Goal: Transaction & Acquisition: Purchase product/service

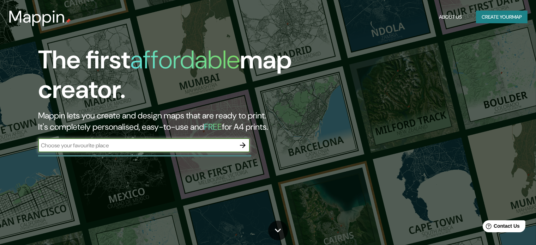
click at [516, 14] on button "Create your map" at bounding box center [502, 17] width 52 height 13
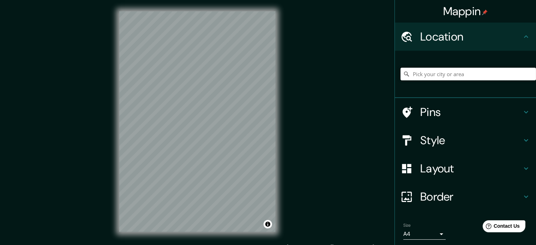
click at [459, 79] on input "Pick your city or area" at bounding box center [467, 74] width 135 height 13
click at [514, 73] on input "Belcaro, [GEOGRAPHIC_DATA], [US_STATE], [GEOGRAPHIC_DATA]" at bounding box center [467, 74] width 135 height 13
drag, startPoint x: 514, startPoint y: 73, endPoint x: 0, endPoint y: 215, distance: 532.8
click at [0, 214] on div "Mappin Location [GEOGRAPHIC_DATA], [GEOGRAPHIC_DATA], [US_STATE], [GEOGRAPHIC_D…" at bounding box center [268, 127] width 536 height 255
click at [453, 78] on input "[GEOGRAPHIC_DATA]" at bounding box center [467, 74] width 135 height 13
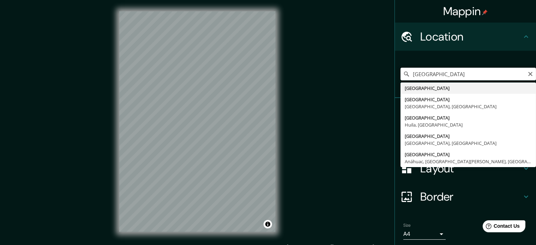
click at [453, 78] on input "[GEOGRAPHIC_DATA]" at bounding box center [467, 74] width 135 height 13
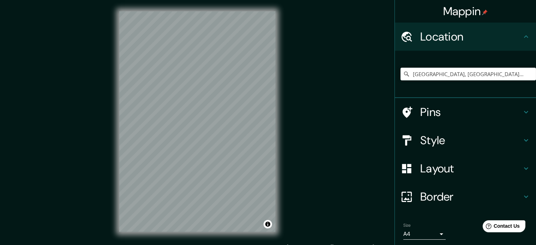
click at [58, 138] on div "Mappin Location [GEOGRAPHIC_DATA], [GEOGRAPHIC_DATA], [GEOGRAPHIC_DATA] Pins St…" at bounding box center [268, 127] width 536 height 255
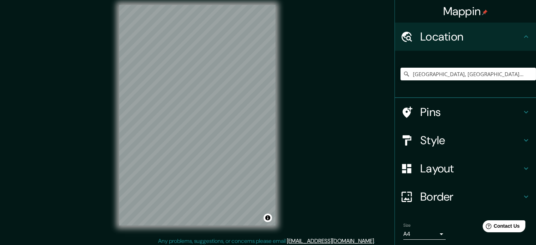
scroll to position [9, 0]
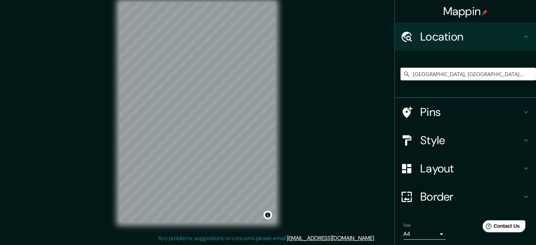
click at [174, 232] on div "© Mapbox © OpenStreetMap Improve this map" at bounding box center [197, 112] width 179 height 243
click at [280, 68] on div "© Mapbox © OpenStreetMap Improve this map" at bounding box center [197, 112] width 179 height 243
click at [477, 78] on input "[GEOGRAPHIC_DATA], [GEOGRAPHIC_DATA], [GEOGRAPHIC_DATA]" at bounding box center [467, 74] width 135 height 13
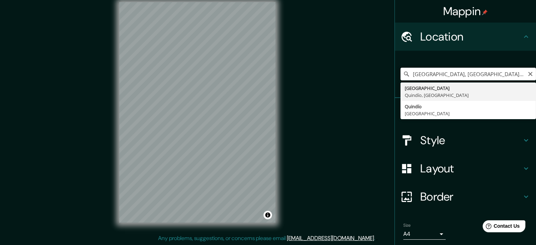
type input "[GEOGRAPHIC_DATA], [GEOGRAPHIC_DATA], [GEOGRAPHIC_DATA]"
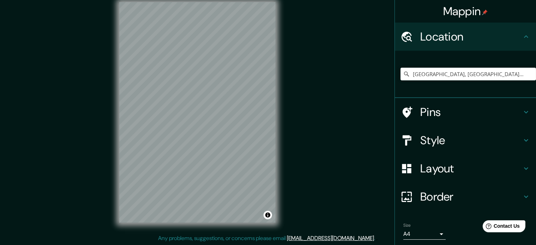
click at [113, 168] on div "© Mapbox © OpenStreetMap Improve this map" at bounding box center [197, 112] width 179 height 243
click at [96, 131] on div "Mappin Location [GEOGRAPHIC_DATA], [GEOGRAPHIC_DATA], [GEOGRAPHIC_DATA] [GEOGRA…" at bounding box center [268, 118] width 536 height 255
click at [460, 129] on div "Style" at bounding box center [465, 140] width 141 height 28
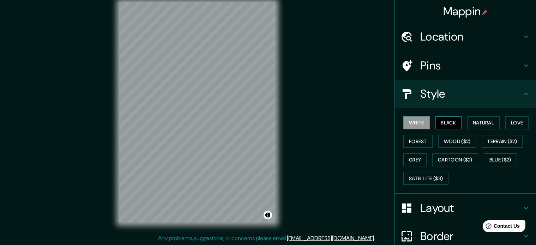
click at [435, 116] on button "Black" at bounding box center [448, 122] width 26 height 13
click at [478, 127] on button "Natural" at bounding box center [483, 122] width 32 height 13
click at [174, 0] on html "Mappin Location [GEOGRAPHIC_DATA], [GEOGRAPHIC_DATA], [GEOGRAPHIC_DATA] [GEOGRA…" at bounding box center [268, 113] width 536 height 245
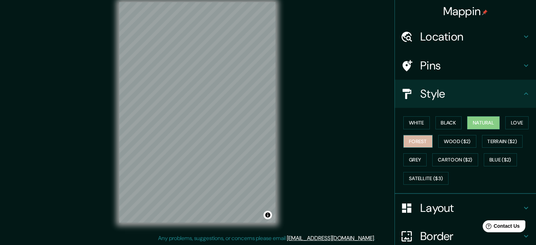
click at [419, 142] on button "Forest" at bounding box center [417, 141] width 29 height 13
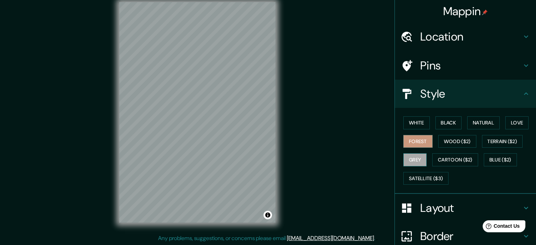
click at [411, 156] on button "Grey" at bounding box center [414, 159] width 23 height 13
click at [435, 153] on button "Cartoon ($2)" at bounding box center [455, 159] width 46 height 13
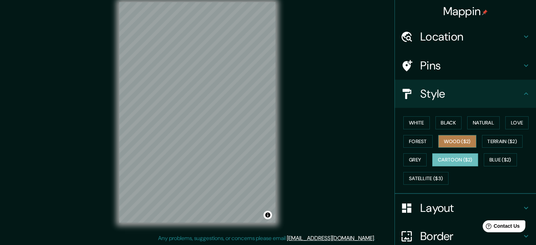
click at [441, 136] on button "Wood ($2)" at bounding box center [457, 141] width 38 height 13
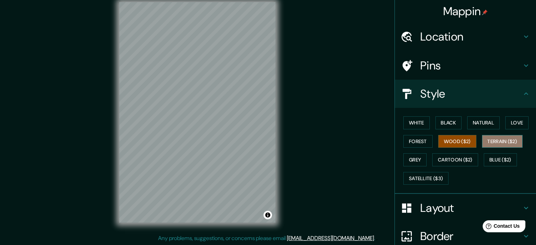
click at [491, 141] on button "Terrain ($2)" at bounding box center [502, 141] width 41 height 13
click at [501, 117] on div "White Black Natural Love Forest Wood ($2) Terrain ($2) Grey Cartoon ($2) Blue (…" at bounding box center [467, 151] width 135 height 74
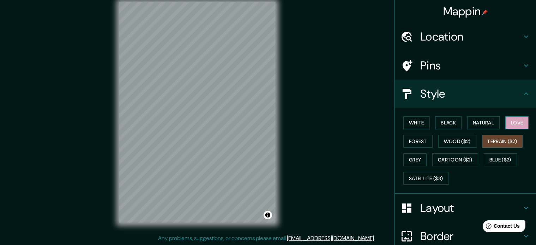
click at [514, 124] on button "Love" at bounding box center [516, 122] width 23 height 13
click at [497, 163] on button "Blue ($2)" at bounding box center [500, 159] width 33 height 13
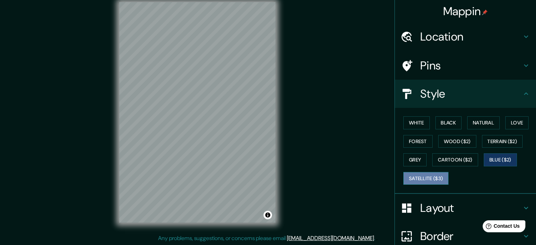
click at [405, 174] on button "Satellite ($3)" at bounding box center [425, 178] width 45 height 13
click at [290, 58] on div "Mappin Location [GEOGRAPHIC_DATA], [GEOGRAPHIC_DATA], [GEOGRAPHIC_DATA] [GEOGRA…" at bounding box center [268, 118] width 536 height 255
click at [413, 115] on div "White Black Natural Love Forest Wood ($2) Terrain ($2) Grey Cartoon ($2) Blue (…" at bounding box center [467, 151] width 135 height 74
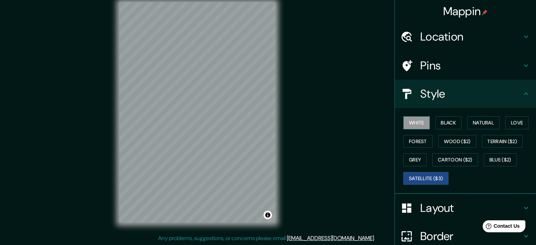
click at [414, 124] on button "White" at bounding box center [416, 122] width 26 height 13
click at [440, 125] on button "Black" at bounding box center [448, 122] width 26 height 13
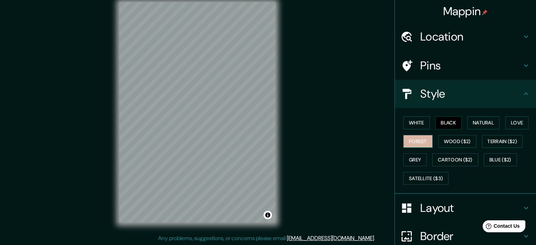
click at [411, 141] on button "Forest" at bounding box center [417, 141] width 29 height 13
click at [411, 122] on button "White" at bounding box center [416, 122] width 26 height 13
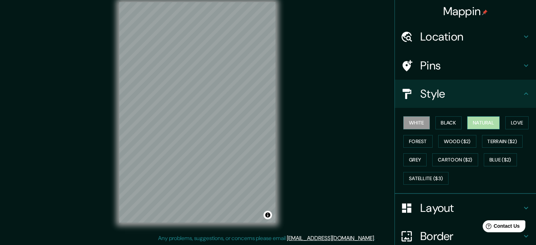
click at [468, 122] on button "Natural" at bounding box center [483, 122] width 32 height 13
click at [506, 122] on button "Love" at bounding box center [516, 122] width 23 height 13
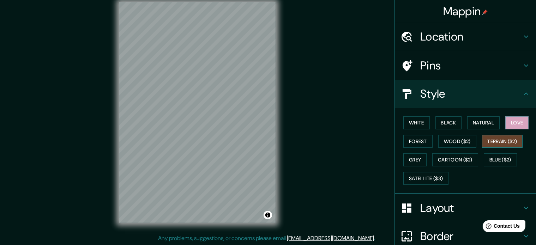
click at [504, 145] on button "Terrain ($2)" at bounding box center [502, 141] width 41 height 13
click at [446, 143] on button "Wood ($2)" at bounding box center [457, 141] width 38 height 13
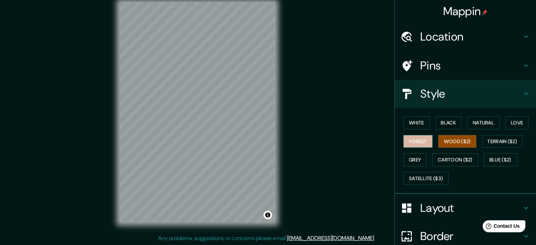
click at [403, 143] on button "Forest" at bounding box center [417, 141] width 29 height 13
click at [403, 158] on button "Grey" at bounding box center [414, 159] width 23 height 13
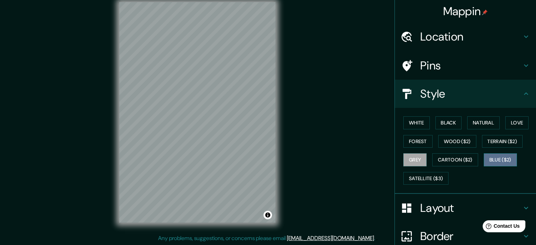
click at [491, 156] on button "Blue ($2)" at bounding box center [500, 159] width 33 height 13
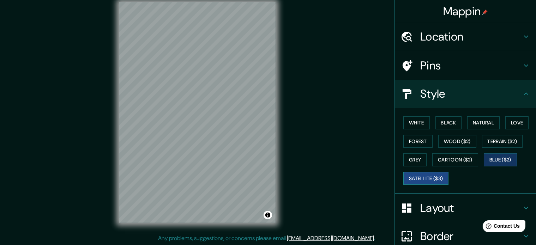
click at [416, 181] on button "Satellite ($3)" at bounding box center [425, 178] width 45 height 13
click at [341, 125] on div "Mappin Location [GEOGRAPHIC_DATA], [GEOGRAPHIC_DATA], [GEOGRAPHIC_DATA] [GEOGRA…" at bounding box center [268, 118] width 536 height 255
click at [403, 118] on button "White" at bounding box center [416, 122] width 26 height 13
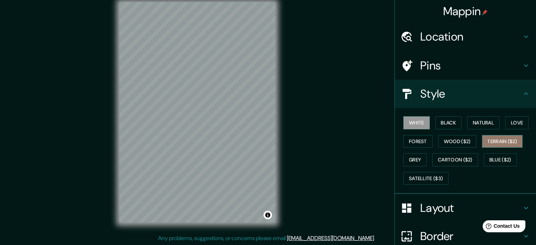
click at [482, 138] on button "Terrain ($2)" at bounding box center [502, 141] width 41 height 13
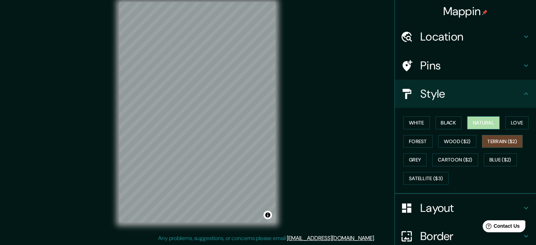
click at [483, 119] on button "Natural" at bounding box center [483, 122] width 32 height 13
click at [505, 123] on button "Love" at bounding box center [516, 122] width 23 height 13
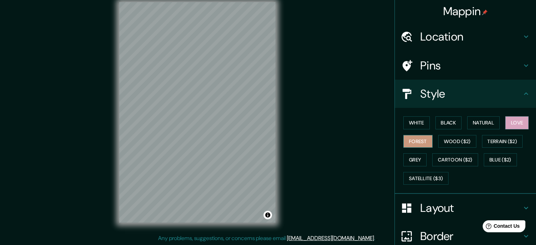
click at [407, 143] on button "Forest" at bounding box center [417, 141] width 29 height 13
click at [440, 143] on button "Wood ($2)" at bounding box center [457, 141] width 38 height 13
click at [407, 141] on button "Forest" at bounding box center [417, 141] width 29 height 13
click at [450, 140] on button "Wood ($2)" at bounding box center [457, 141] width 38 height 13
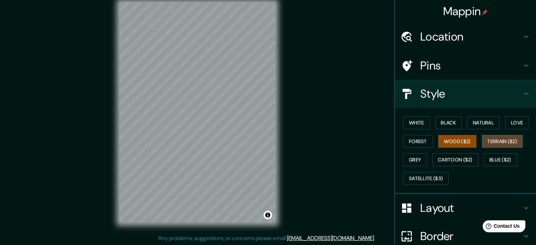
click at [489, 141] on button "Terrain ($2)" at bounding box center [502, 141] width 41 height 13
click at [413, 161] on button "Grey" at bounding box center [414, 159] width 23 height 13
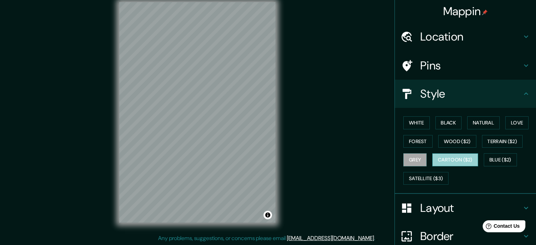
click at [434, 156] on button "Cartoon ($2)" at bounding box center [455, 159] width 46 height 13
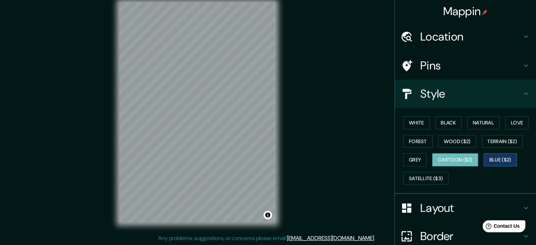
click at [492, 158] on button "Blue ($2)" at bounding box center [500, 159] width 33 height 13
click at [446, 161] on button "Cartoon ($2)" at bounding box center [455, 159] width 46 height 13
click at [501, 155] on button "Blue ($2)" at bounding box center [500, 159] width 33 height 13
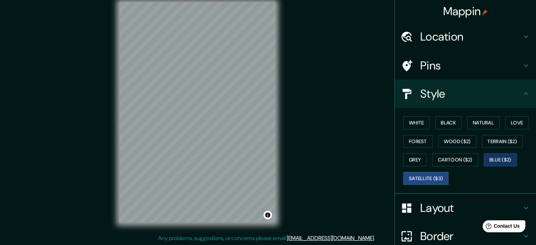
click at [431, 176] on button "Satellite ($3)" at bounding box center [425, 178] width 45 height 13
